Goal: Book appointment/travel/reservation

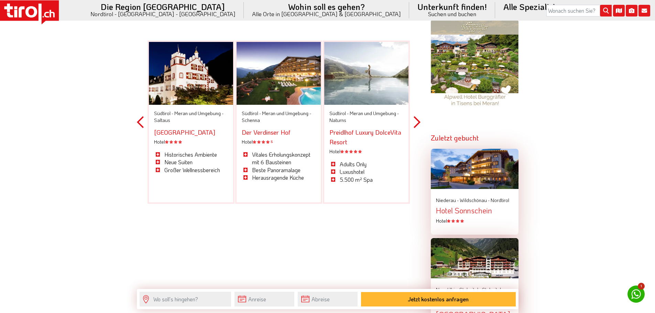
scroll to position [688, 0]
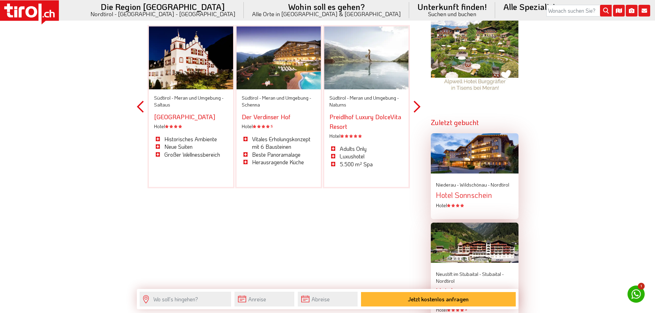
click at [273, 95] on div "Südtirol - Meran und Umgebung - Schenna" at bounding box center [279, 101] width 74 height 13
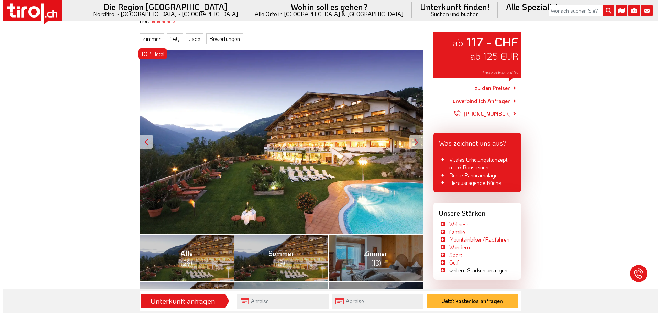
scroll to position [69, 0]
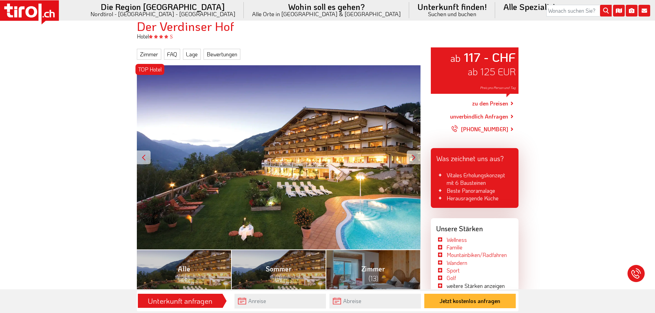
click at [488, 105] on link "zu den Preisen" at bounding box center [490, 103] width 36 height 17
click at [492, 115] on link "unverbindlich Anfragen" at bounding box center [479, 116] width 58 height 8
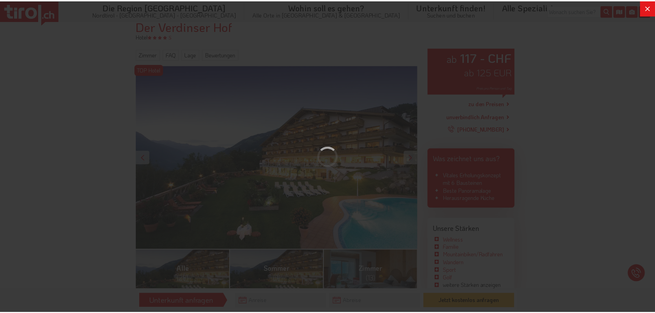
scroll to position [0, 0]
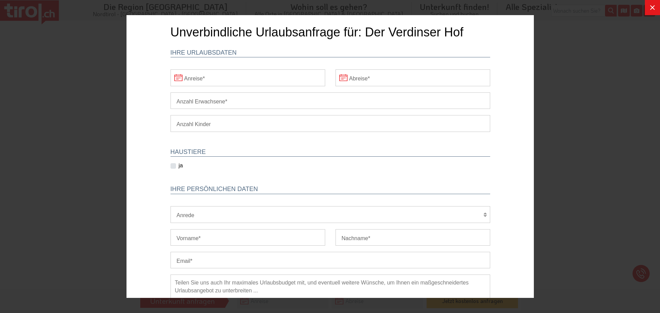
click at [548, 58] on div at bounding box center [330, 156] width 660 height 313
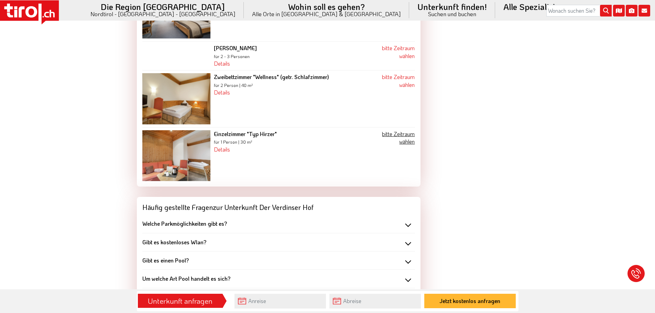
click at [398, 130] on link "bitte Zeitraum wählen" at bounding box center [398, 137] width 33 height 15
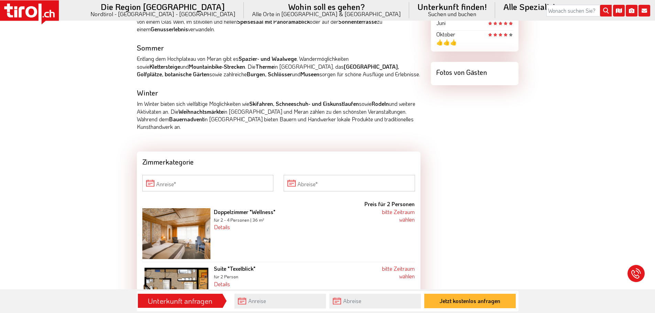
scroll to position [506, 0]
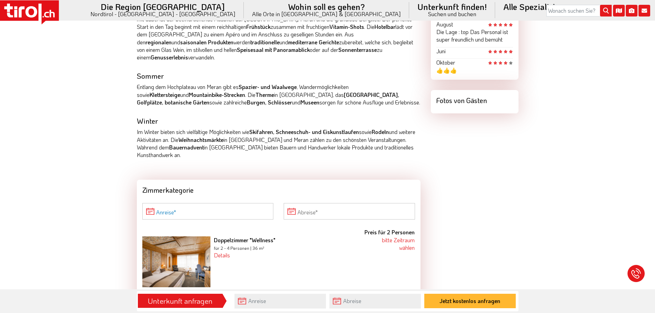
click at [209, 203] on input "Anreise" at bounding box center [207, 211] width 131 height 17
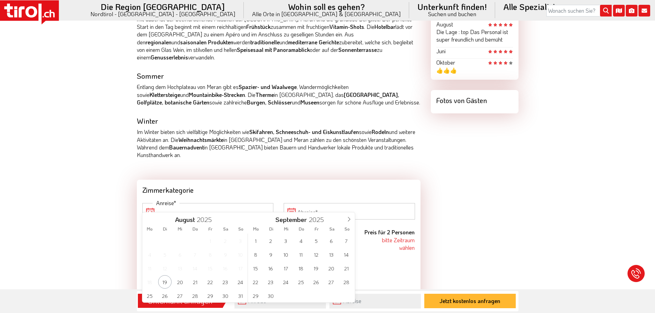
click at [323, 279] on div "1 2 3 4 5 6 7 8 9 10 11 12 13 14 15 16 17 18 19 20 21 22 23 24 25 26 27 28 29 3…" at bounding box center [301, 268] width 106 height 69
click at [316, 282] on span "26" at bounding box center [315, 281] width 13 height 13
click at [163, 299] on span "30" at bounding box center [164, 295] width 13 height 13
type input "26-09-2025"
type input "30-09-2025"
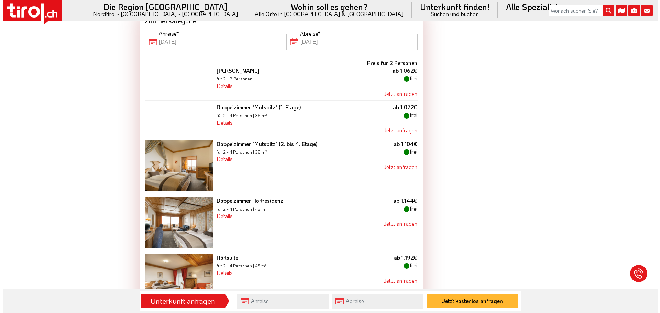
scroll to position [678, 0]
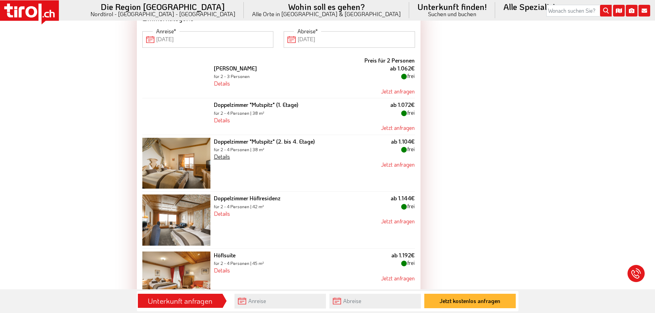
click at [217, 153] on link "Details" at bounding box center [222, 156] width 16 height 7
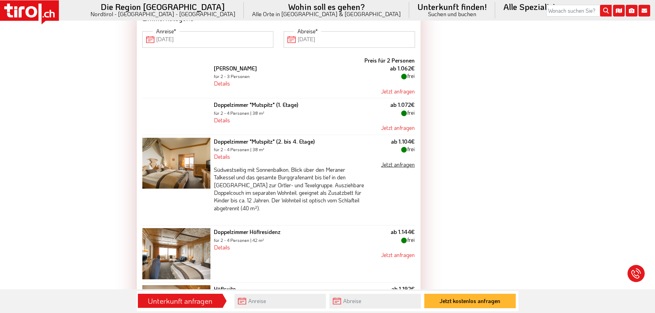
click at [398, 161] on link "Jetzt anfragen" at bounding box center [398, 164] width 34 height 7
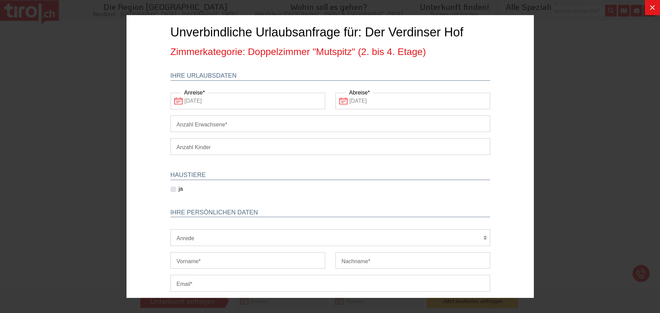
scroll to position [137, 0]
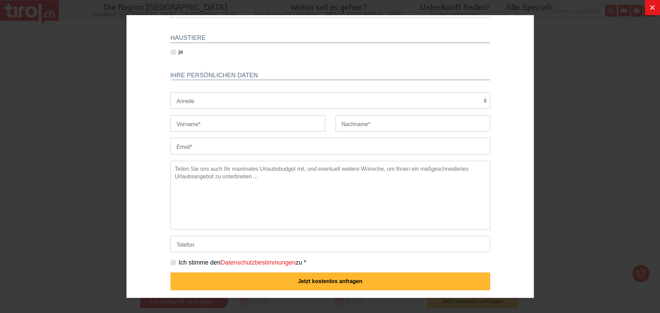
click at [593, 134] on div at bounding box center [330, 156] width 660 height 313
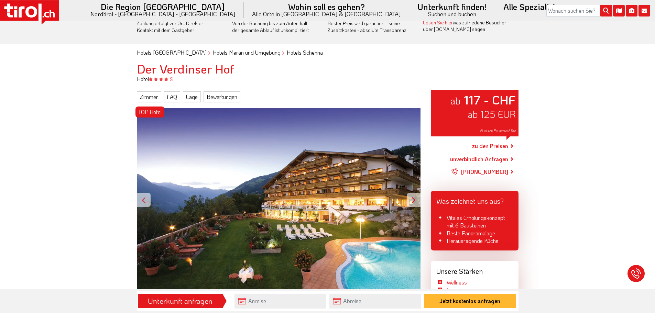
scroll to position [24, 0]
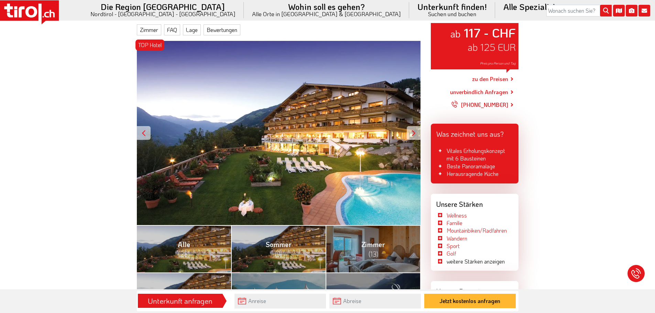
scroll to position [1375, 0]
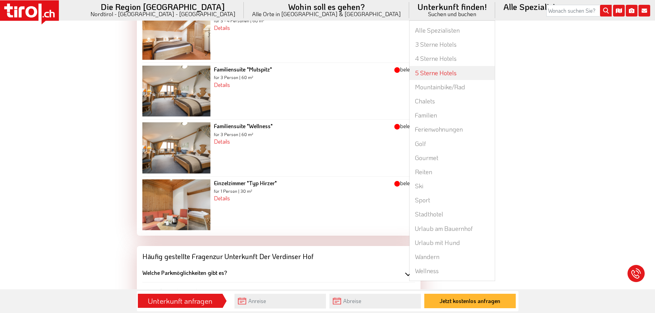
click at [409, 68] on link "5 Sterne Hotels" at bounding box center [451, 73] width 85 height 14
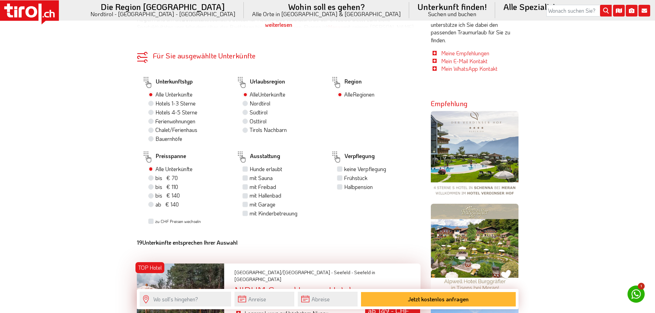
scroll to position [584, 0]
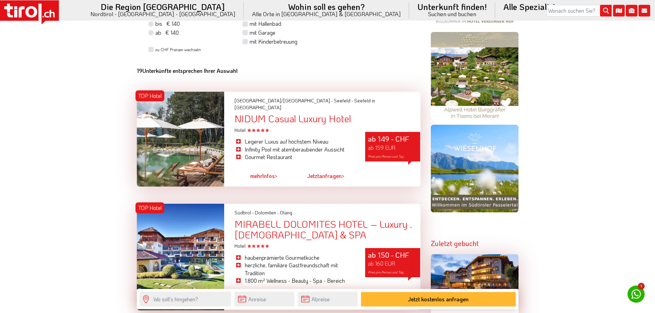
click at [259, 172] on span "mehr" at bounding box center [256, 175] width 12 height 7
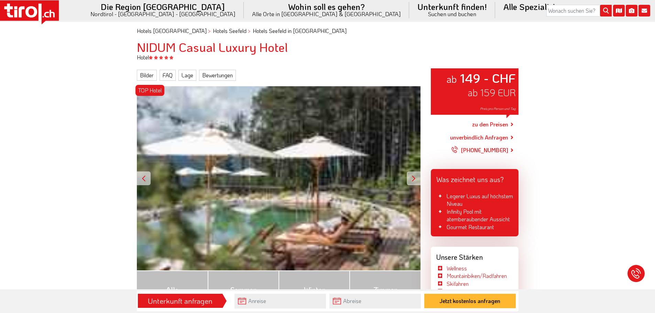
scroll to position [69, 0]
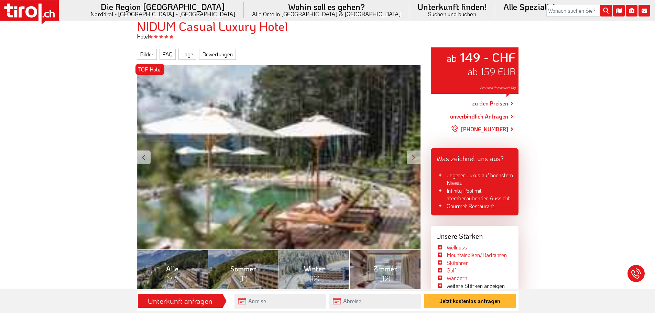
click at [495, 103] on link "zu den Preisen" at bounding box center [490, 103] width 36 height 17
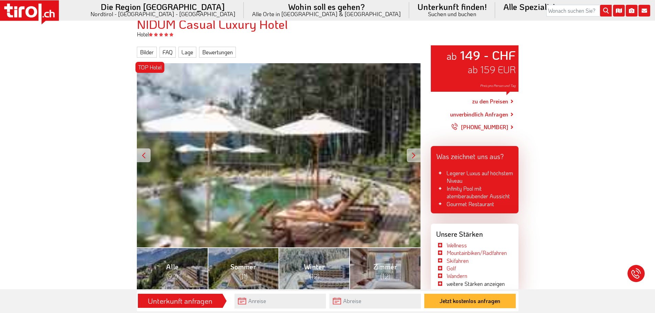
scroll to position [0, 0]
